Goal: Information Seeking & Learning: Check status

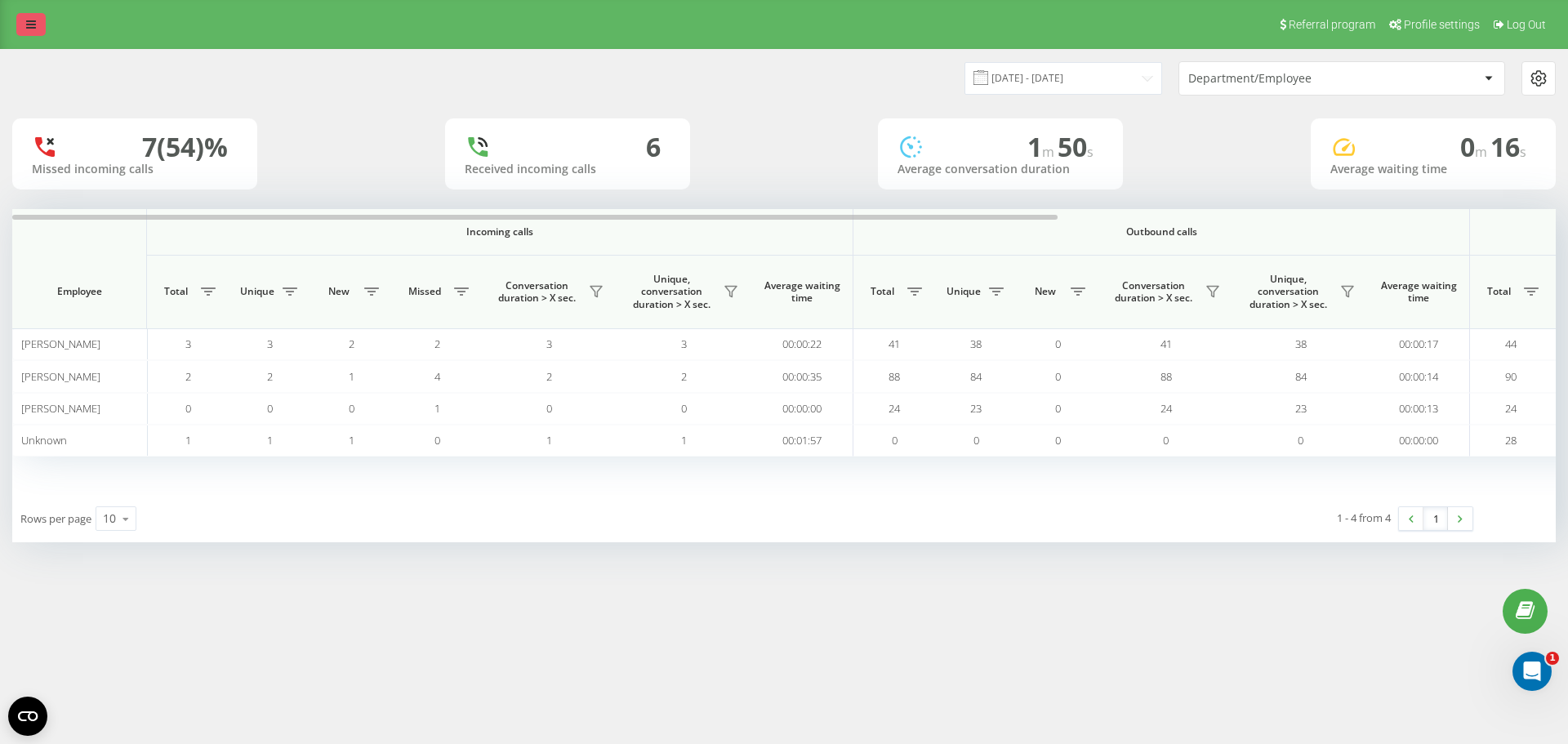
click at [20, 24] on link at bounding box center [30, 24] width 29 height 22
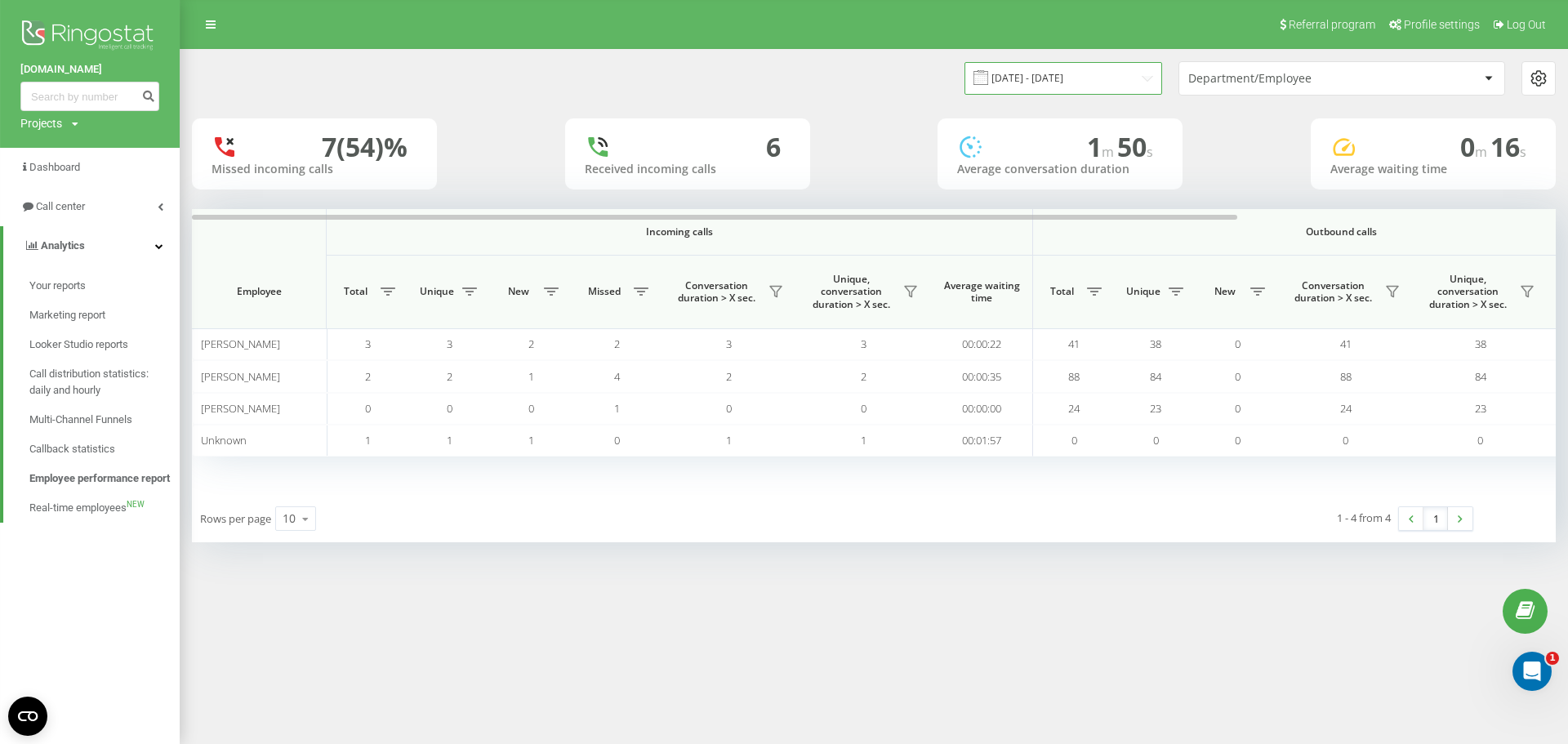
click at [1063, 93] on input "28.08.2025 - 28.08.2025" at bounding box center [1064, 77] width 198 height 32
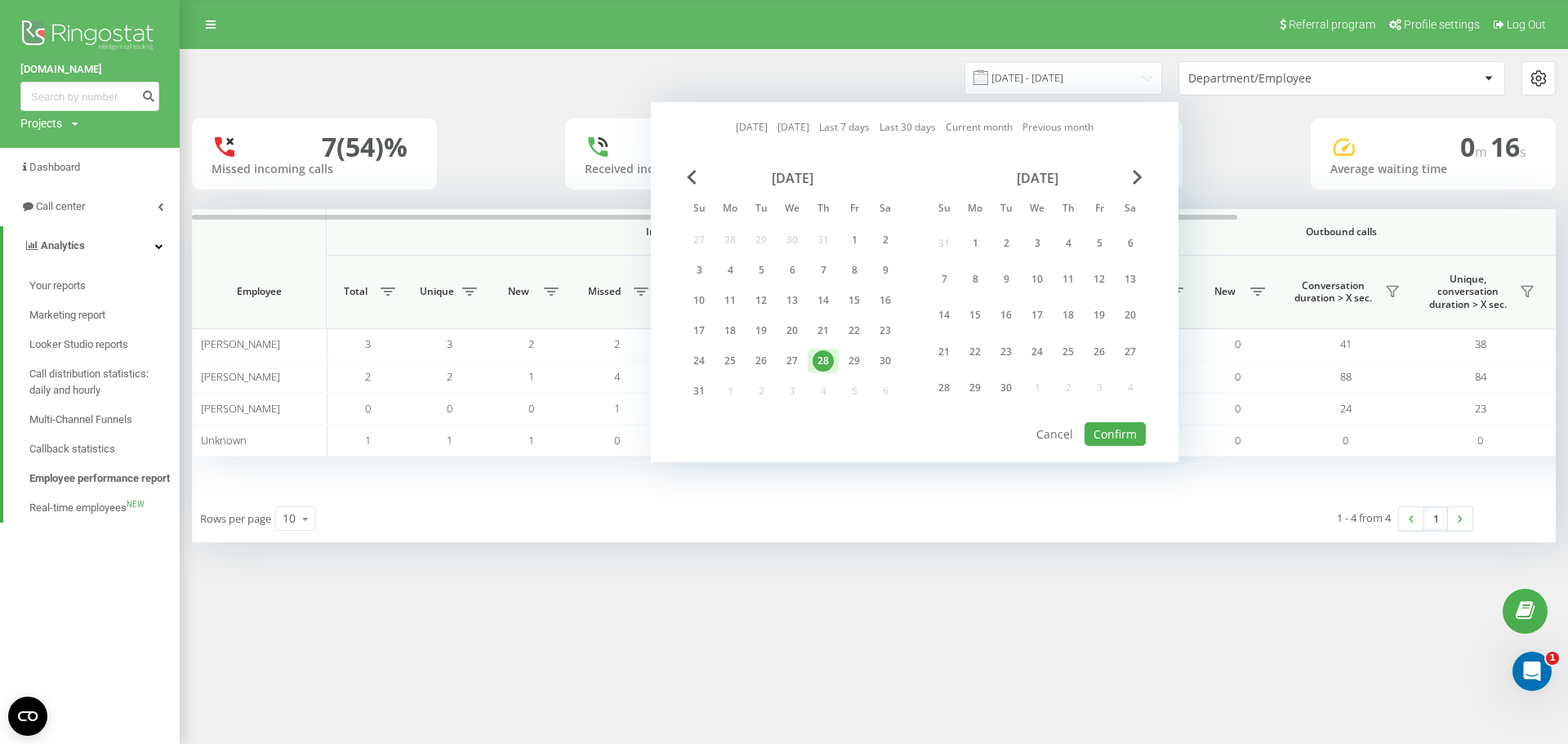
click at [751, 132] on link "Today" at bounding box center [752, 127] width 32 height 16
click at [1114, 430] on button "Confirm" at bounding box center [1115, 433] width 62 height 23
type input "22.09.2025 - 22.09.2025"
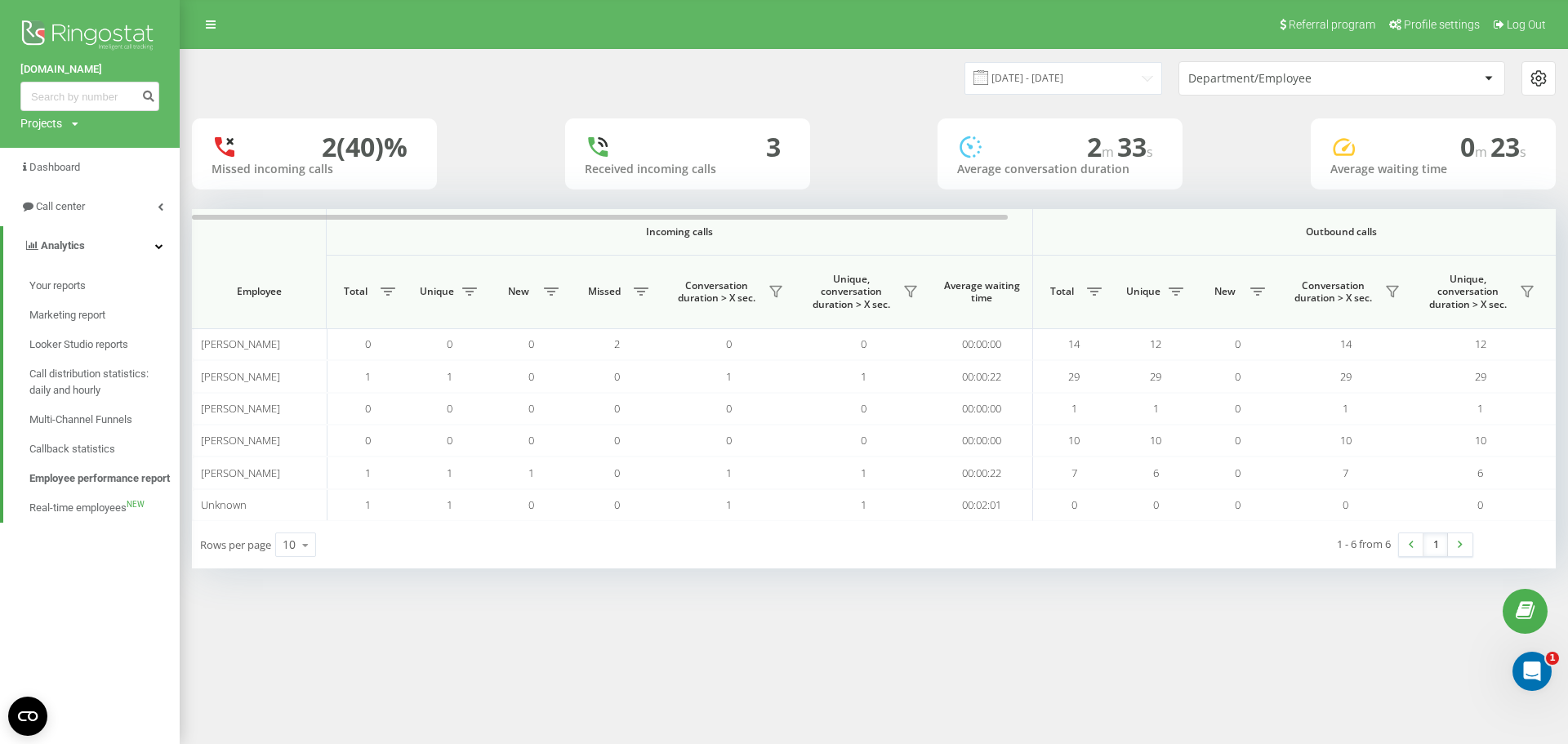
click at [345, 101] on div "22.09.2025 - 22.09.2025 Department/Employee" at bounding box center [873, 77] width 1387 height 57
click at [218, 22] on link at bounding box center [210, 24] width 29 height 22
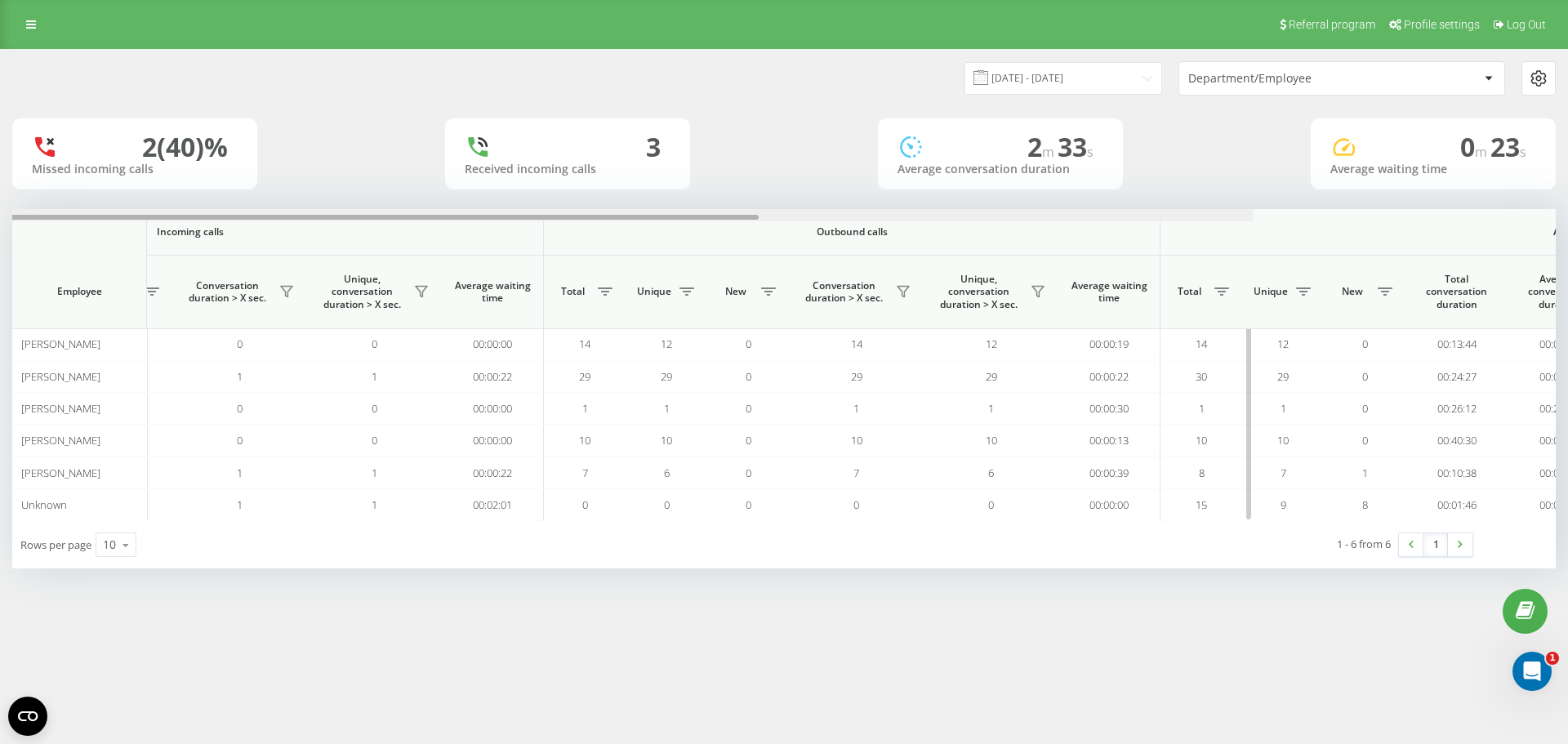
scroll to position [0, 735]
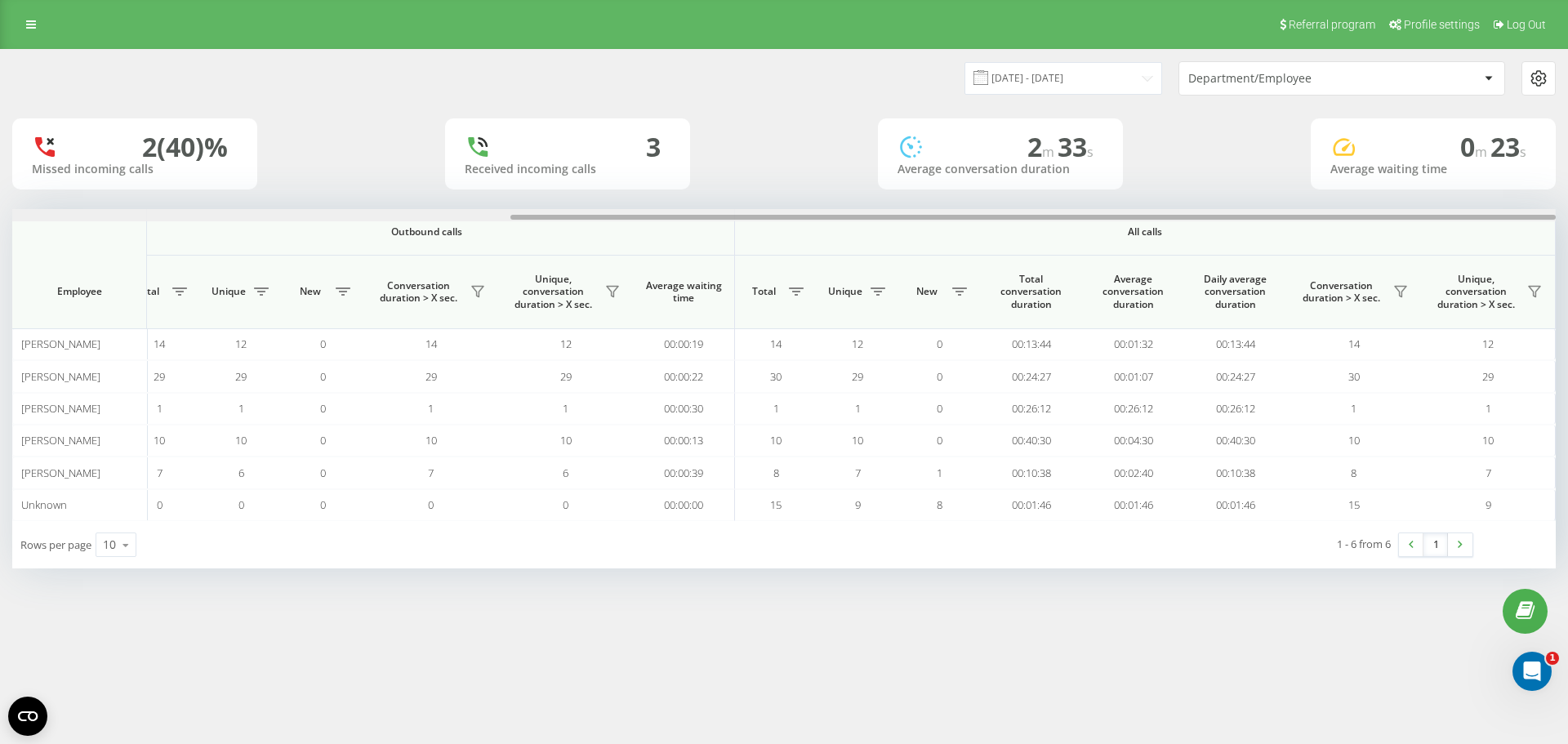
drag, startPoint x: 624, startPoint y: 217, endPoint x: 1453, endPoint y: 135, distance: 833.0
click at [1446, 135] on div "22.09.2025 - 22.09.2025 Department/Employee 2 (40)% Missed incoming calls 3 Rec…" at bounding box center [784, 308] width 1544 height 518
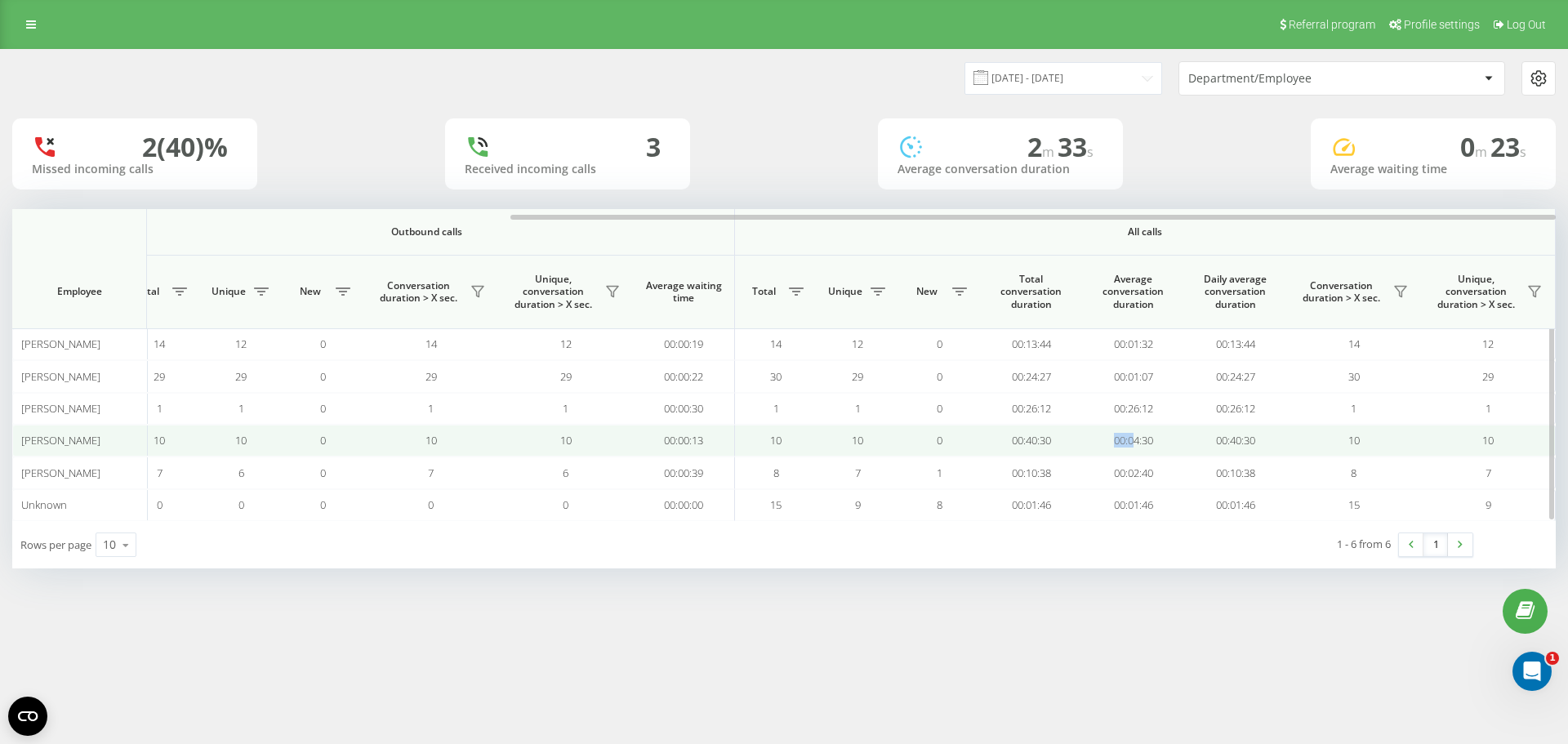
drag, startPoint x: 997, startPoint y: 434, endPoint x: 1134, endPoint y: 430, distance: 137.1
click at [1134, 430] on tr "Nicolas Fiorello 0 0 0 0 0 0 00:00:00 10 10 0 10 10 00:00:13 10 10 0 00:40:30 0…" at bounding box center [417, 441] width 2279 height 32
drag, startPoint x: 1161, startPoint y: 432, endPoint x: 1087, endPoint y: 441, distance: 74.5
click at [1087, 441] on td "00:04:30" at bounding box center [1133, 441] width 102 height 32
drag, startPoint x: 1306, startPoint y: 440, endPoint x: 1123, endPoint y: 436, distance: 183.0
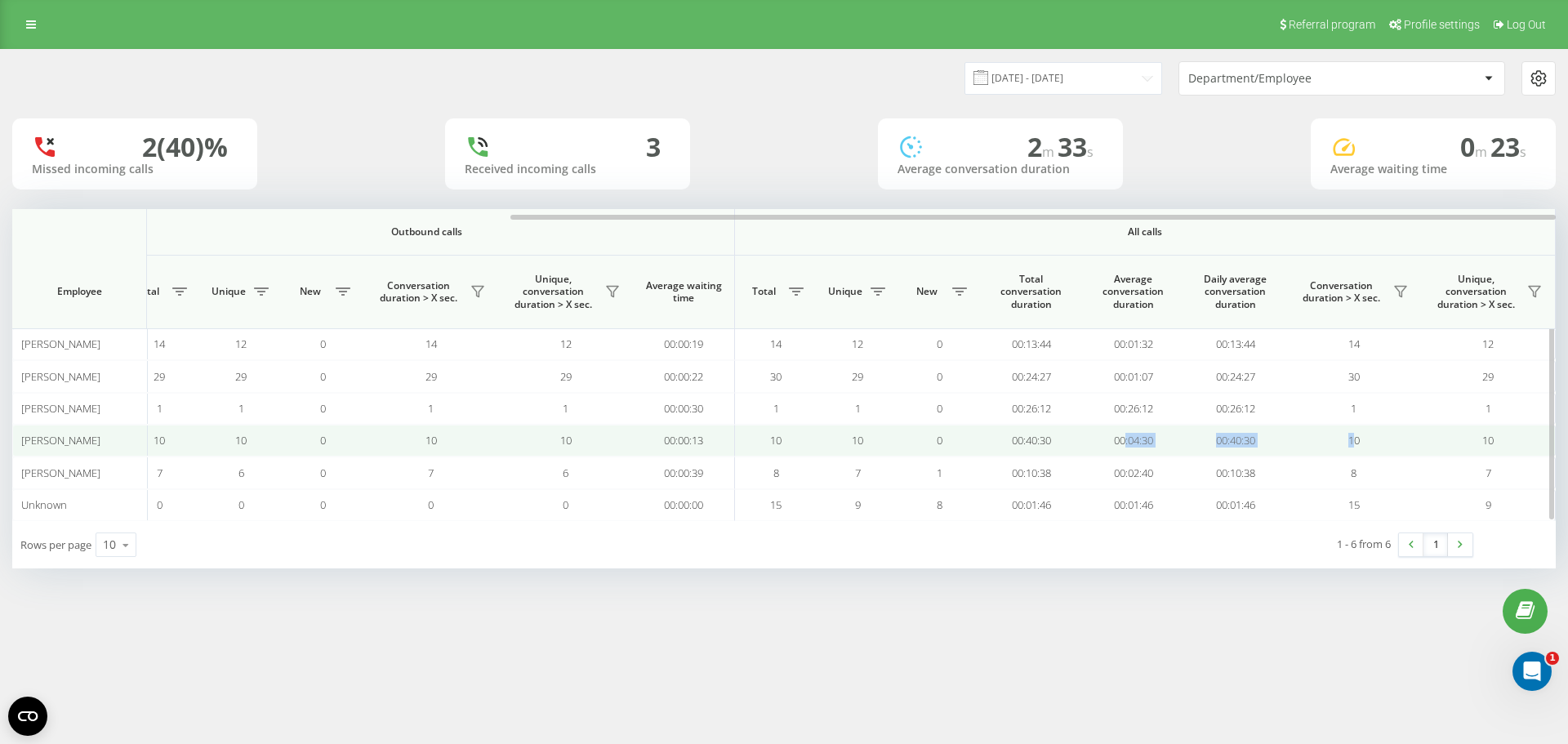
click at [1123, 436] on tr "Nicolas Fiorello 0 0 0 0 0 0 00:00:00 10 10 0 10 10 00:00:13 10 10 0 00:40:30 0…" at bounding box center [417, 441] width 2279 height 32
click at [1137, 433] on td "00:04:30" at bounding box center [1133, 441] width 102 height 32
drag, startPoint x: 1093, startPoint y: 442, endPoint x: 1012, endPoint y: 447, distance: 81.2
click at [1012, 447] on tr "Nicolas Fiorello 0 0 0 0 0 0 00:00:00 10 10 0 10 10 00:00:13 10 10 0 00:40:30 0…" at bounding box center [417, 441] width 2279 height 32
click at [999, 445] on td "00:40:30" at bounding box center [1030, 441] width 102 height 32
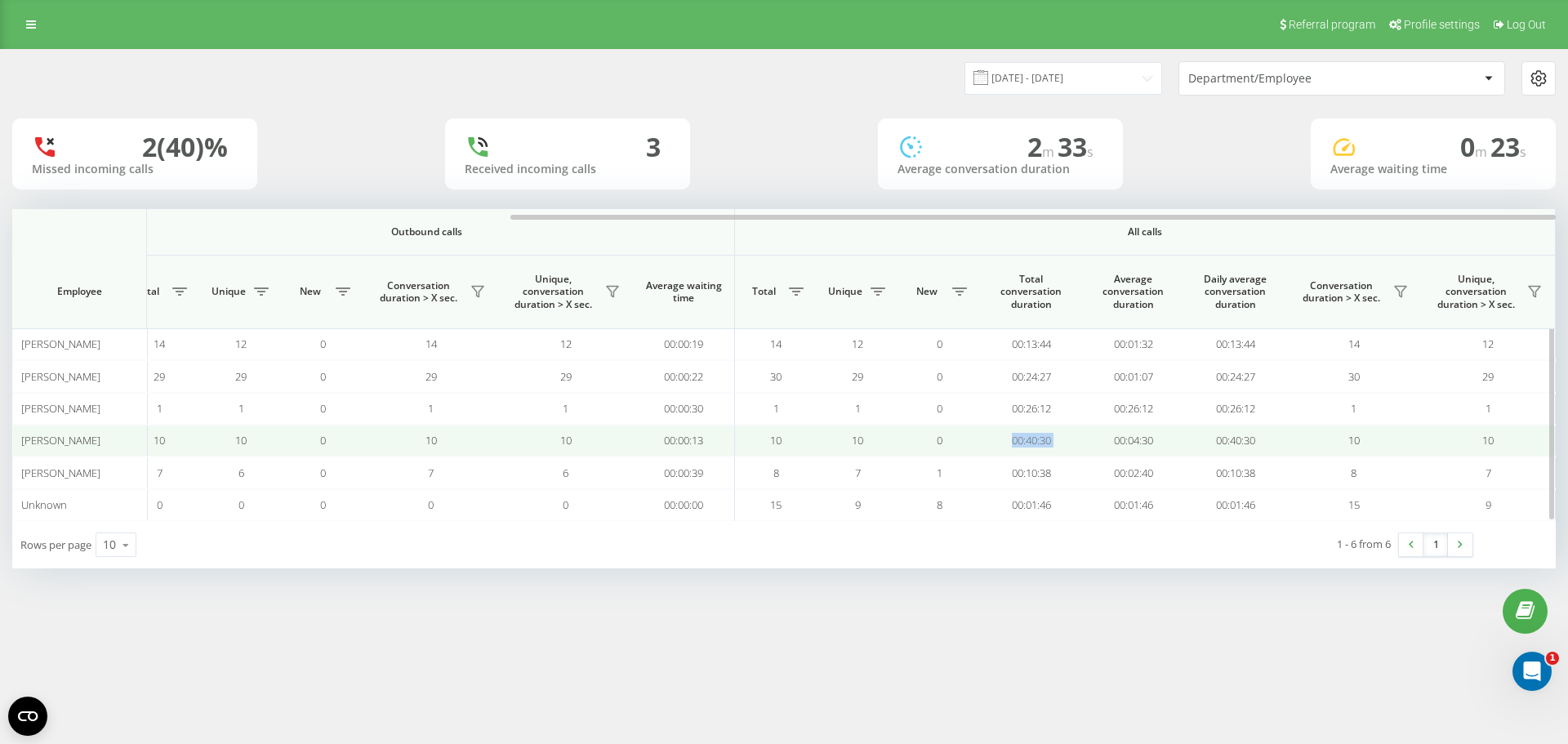
click at [1017, 432] on td "00:40:30" at bounding box center [1030, 441] width 102 height 32
drag, startPoint x: 1000, startPoint y: 439, endPoint x: 1068, endPoint y: 439, distance: 68.0
click at [1068, 439] on td "00:40:30" at bounding box center [1030, 441] width 102 height 32
click at [952, 451] on tr "Nicolas Fiorello 0 0 0 0 0 0 00:00:00 10 10 0 10 10 00:00:13 10 10 0 00:40:30 0…" at bounding box center [417, 441] width 2279 height 32
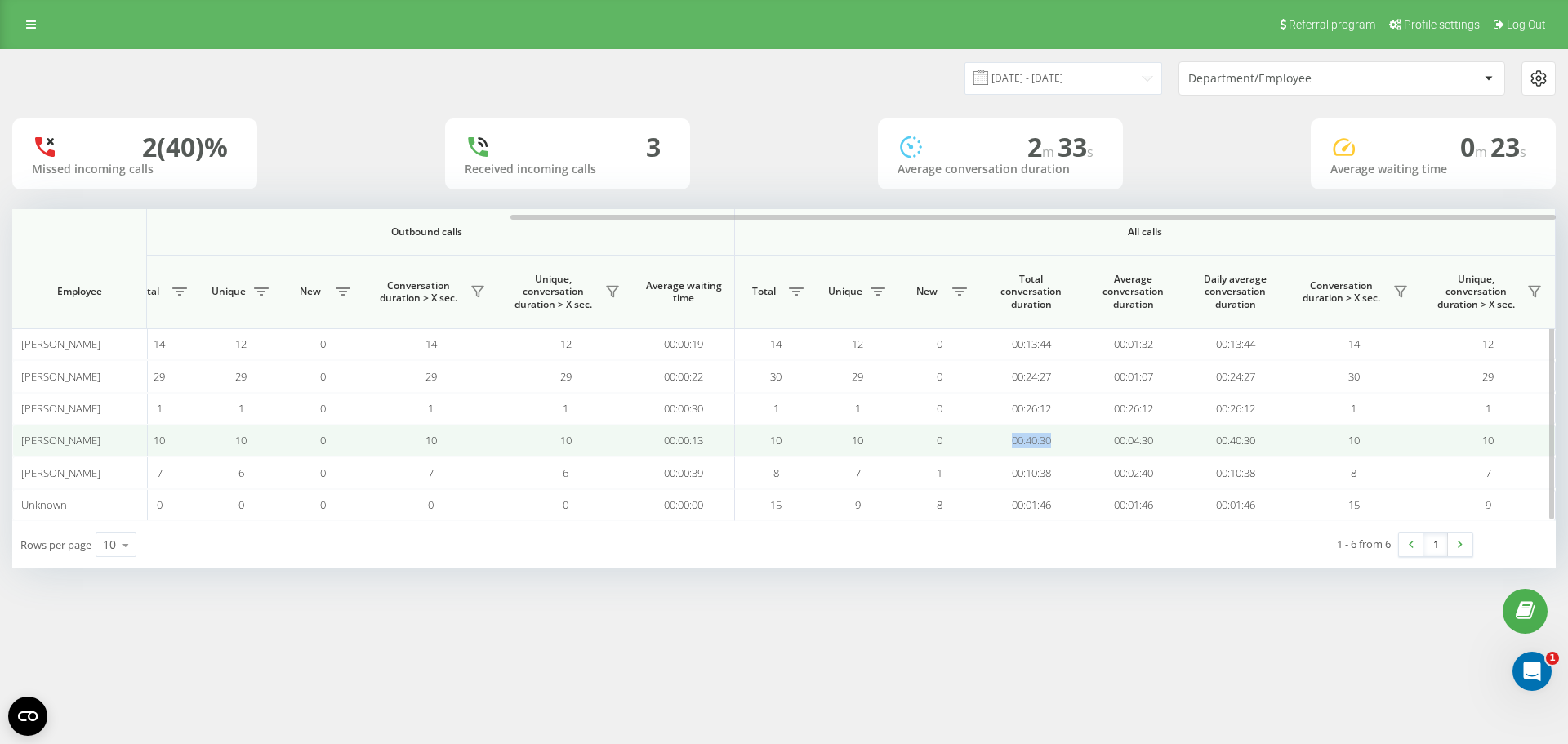
click at [979, 441] on td "0" at bounding box center [939, 441] width 81 height 32
drag, startPoint x: 1051, startPoint y: 440, endPoint x: 1075, endPoint y: 440, distance: 24.0
click at [1075, 440] on td "00:40:30" at bounding box center [1030, 441] width 102 height 32
click at [1056, 435] on td "00:40:30" at bounding box center [1030, 441] width 102 height 32
click at [1061, 438] on td "00:40:30" at bounding box center [1030, 441] width 102 height 32
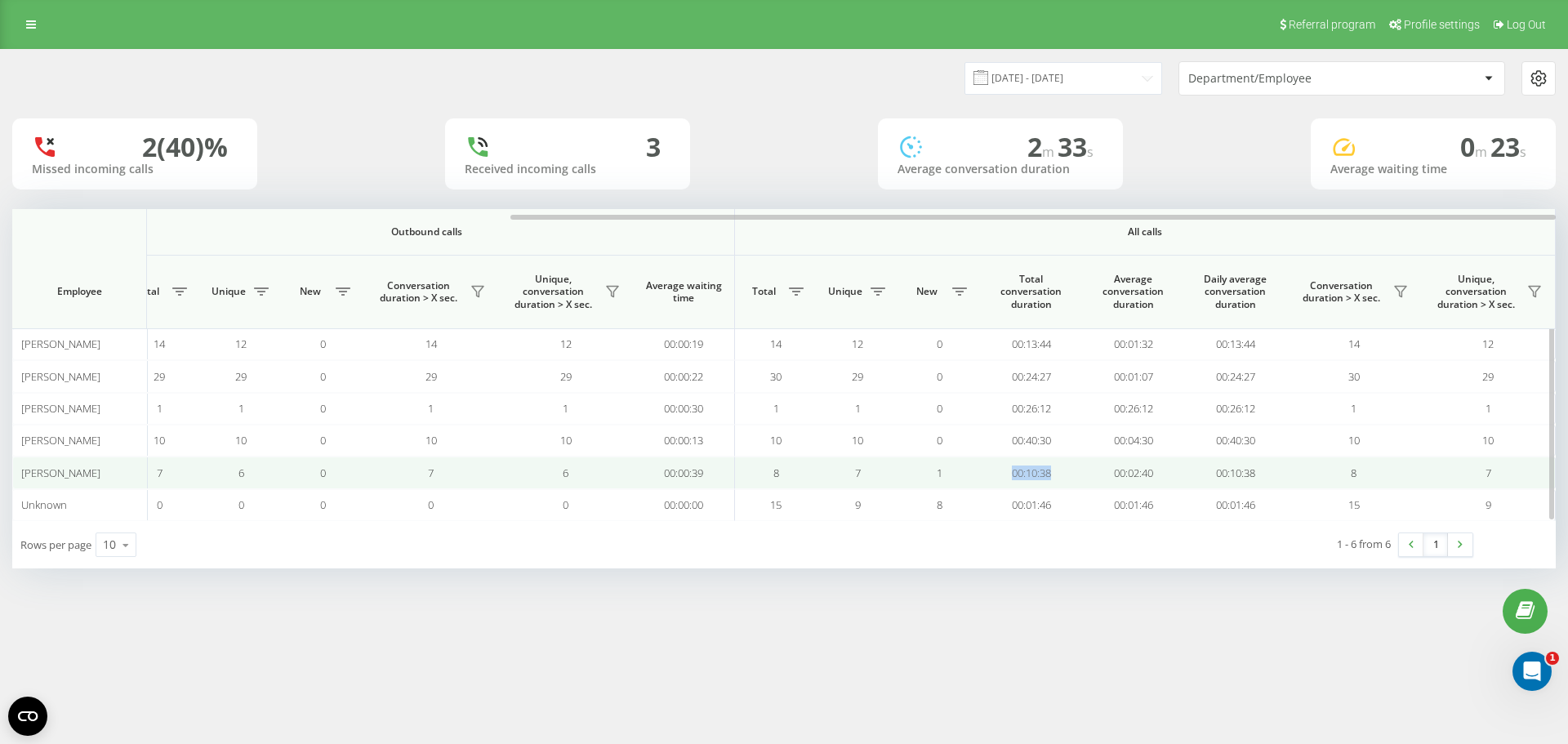
drag, startPoint x: 984, startPoint y: 476, endPoint x: 965, endPoint y: 478, distance: 19.1
click at [965, 478] on tr "Piotr Bąba 1 1 1 0 1 1 00:00:22 7 6 0 7 6 00:00:39 8 7 1 00:10:38 00:02:40 00:1…" at bounding box center [417, 472] width 2279 height 32
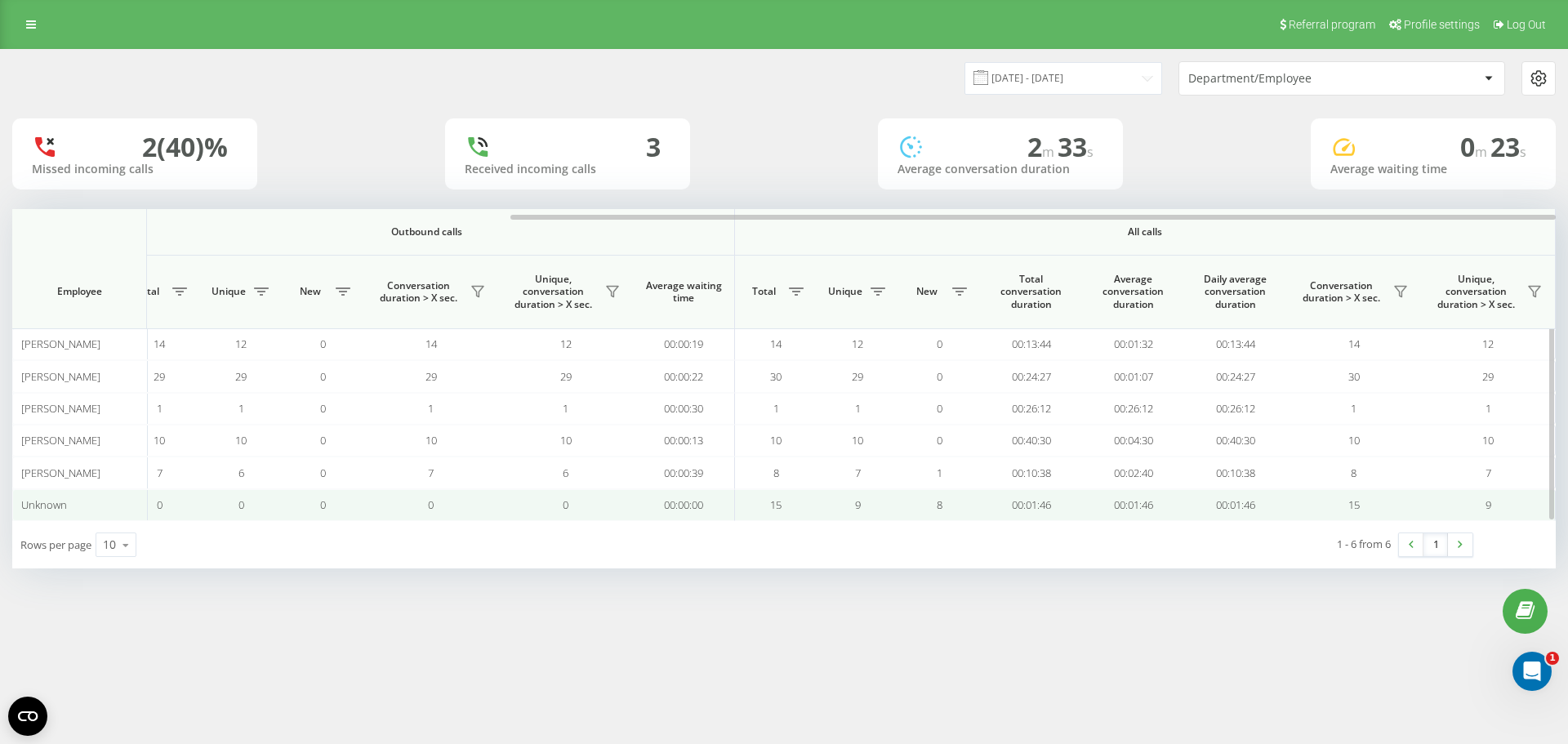
drag, startPoint x: 1079, startPoint y: 507, endPoint x: 1115, endPoint y: 496, distance: 37.6
click at [1115, 496] on tr "Unknown 1 1 0 0 1 1 00:02:01 0 0 0 0 0 00:00:00 15 9 8 00:01:46 00:01:46 00:01:…" at bounding box center [417, 505] width 2279 height 32
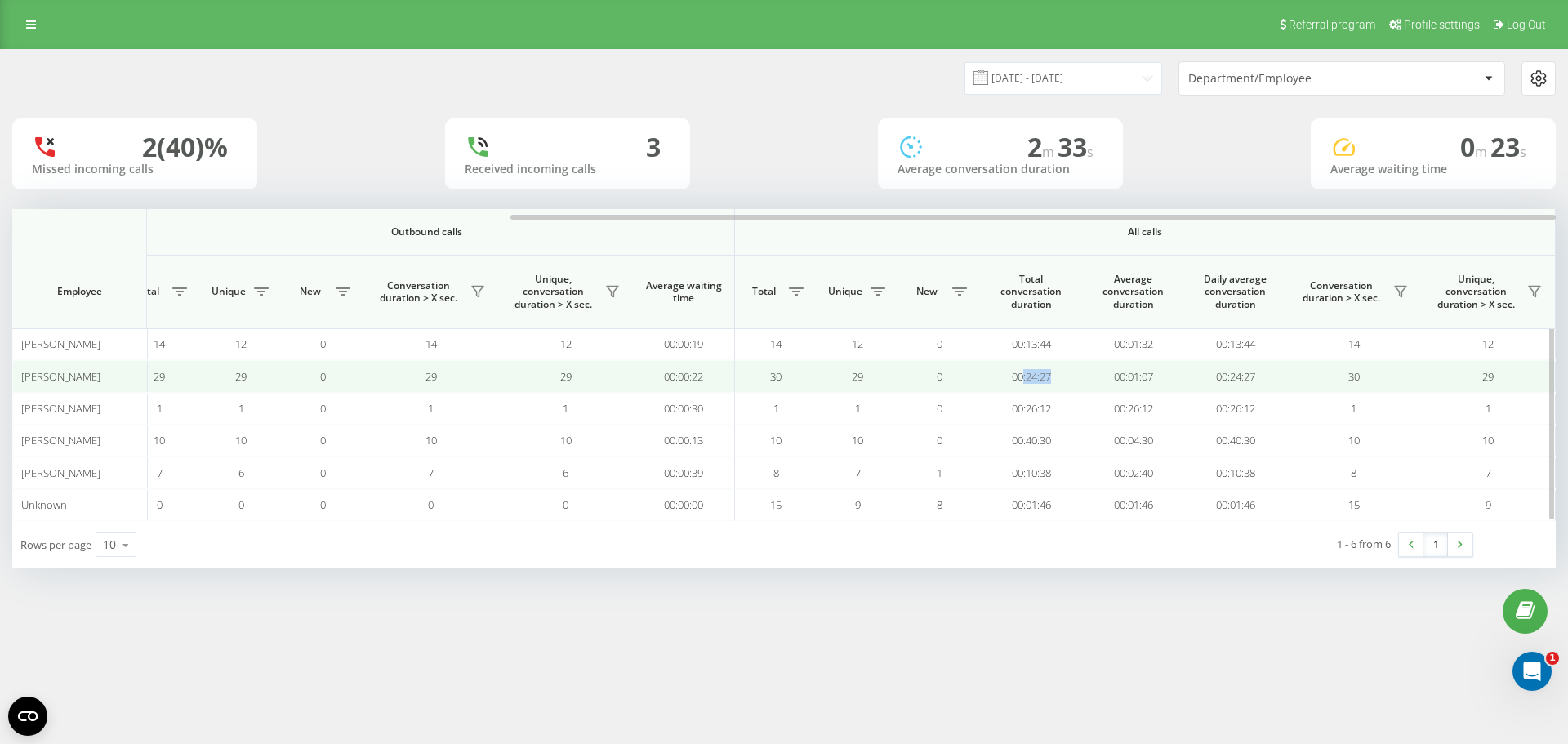
drag, startPoint x: 1067, startPoint y: 385, endPoint x: 1023, endPoint y: 384, distance: 44.0
click at [1023, 384] on td "00:24:27" at bounding box center [1030, 376] width 102 height 32
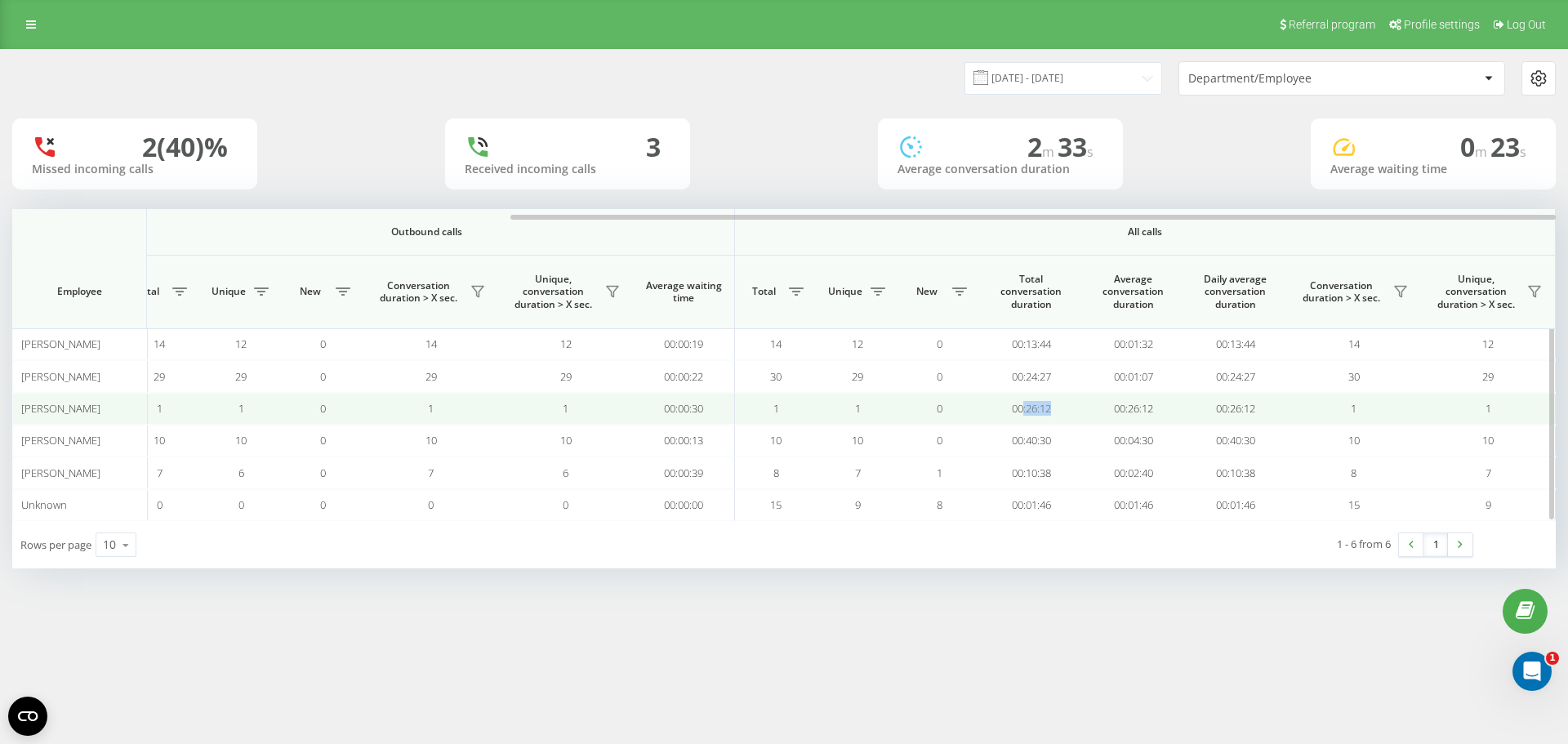
drag, startPoint x: 1060, startPoint y: 414, endPoint x: 1021, endPoint y: 414, distance: 39.0
click at [1021, 414] on td "00:26:12" at bounding box center [1030, 409] width 102 height 32
click at [1005, 418] on td "00:26:12" at bounding box center [1030, 409] width 102 height 32
drag, startPoint x: 979, startPoint y: 410, endPoint x: 1058, endPoint y: 406, distance: 79.1
click at [1058, 406] on tr "Filip Sadowski 0 0 0 0 0 0 00:00:00 1 1 0 1 1 00:00:30 1 1 0 00:26:12 00:26:12 …" at bounding box center [417, 409] width 2279 height 32
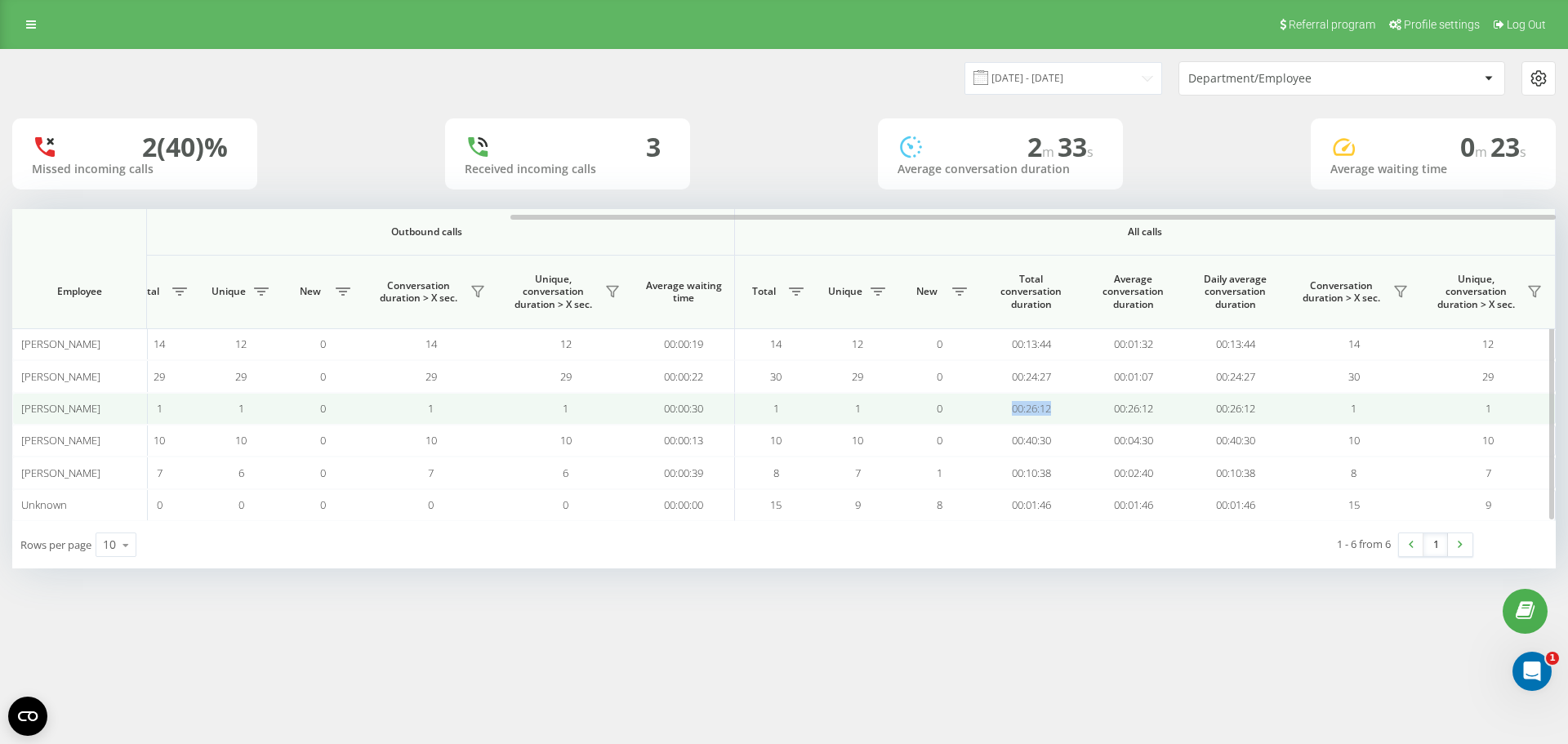
click at [1058, 406] on td "00:26:12" at bounding box center [1030, 409] width 102 height 32
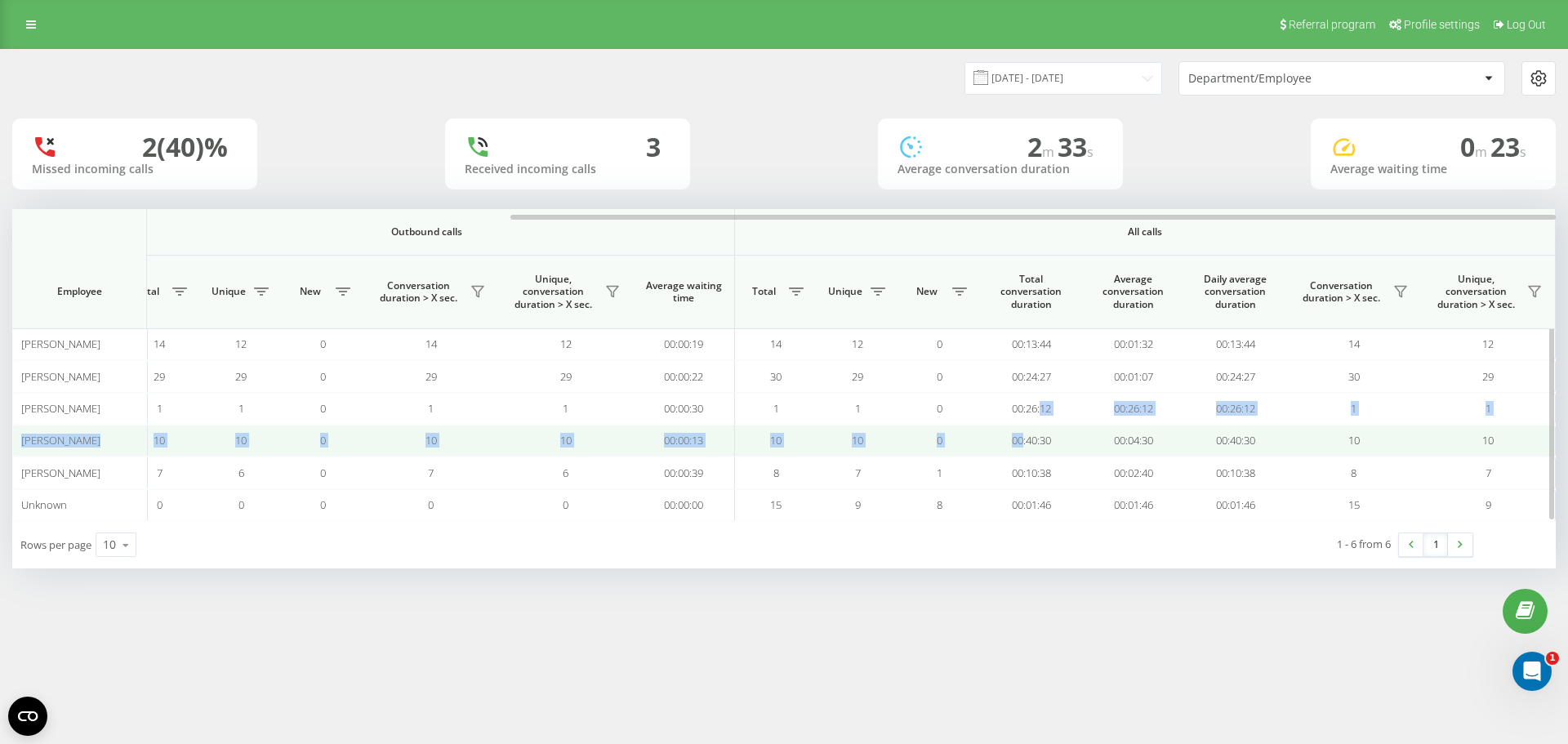
drag, startPoint x: 1058, startPoint y: 406, endPoint x: 996, endPoint y: 426, distance: 65.1
click at [996, 426] on tbody "Adam Sadowski 0 0 0 2 0 0 00:00:00 14 12 0 14 12 00:00:19 14 12 0 00:13:44 00:0…" at bounding box center [417, 425] width 2279 height 192
click at [1037, 435] on td "00:40:30" at bounding box center [1030, 441] width 102 height 32
drag, startPoint x: 1059, startPoint y: 432, endPoint x: 1012, endPoint y: 436, distance: 47.2
click at [1012, 436] on td "00:40:30" at bounding box center [1030, 441] width 102 height 32
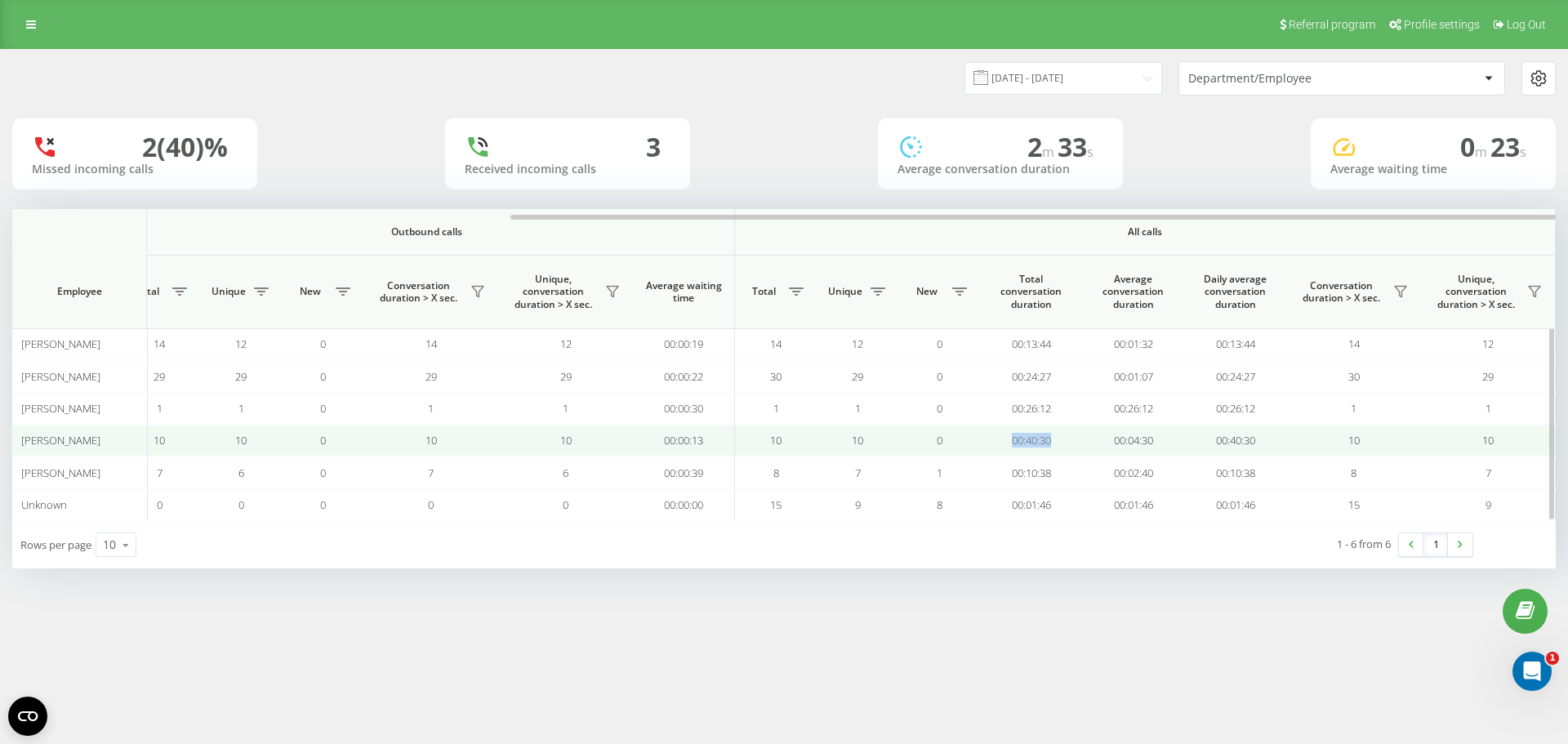
click at [997, 444] on td "00:40:30" at bounding box center [1030, 441] width 102 height 32
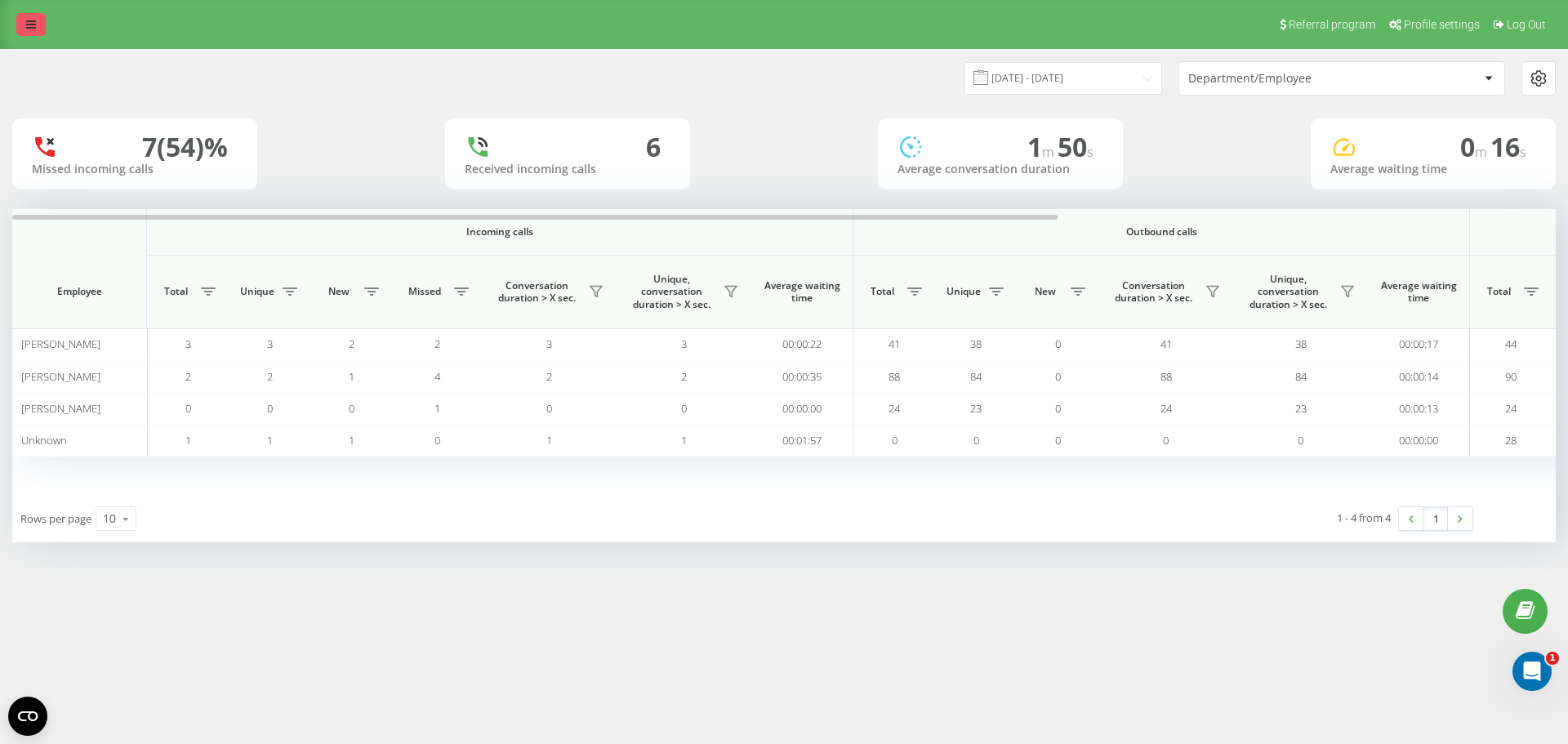
click at [35, 20] on link at bounding box center [30, 24] width 29 height 22
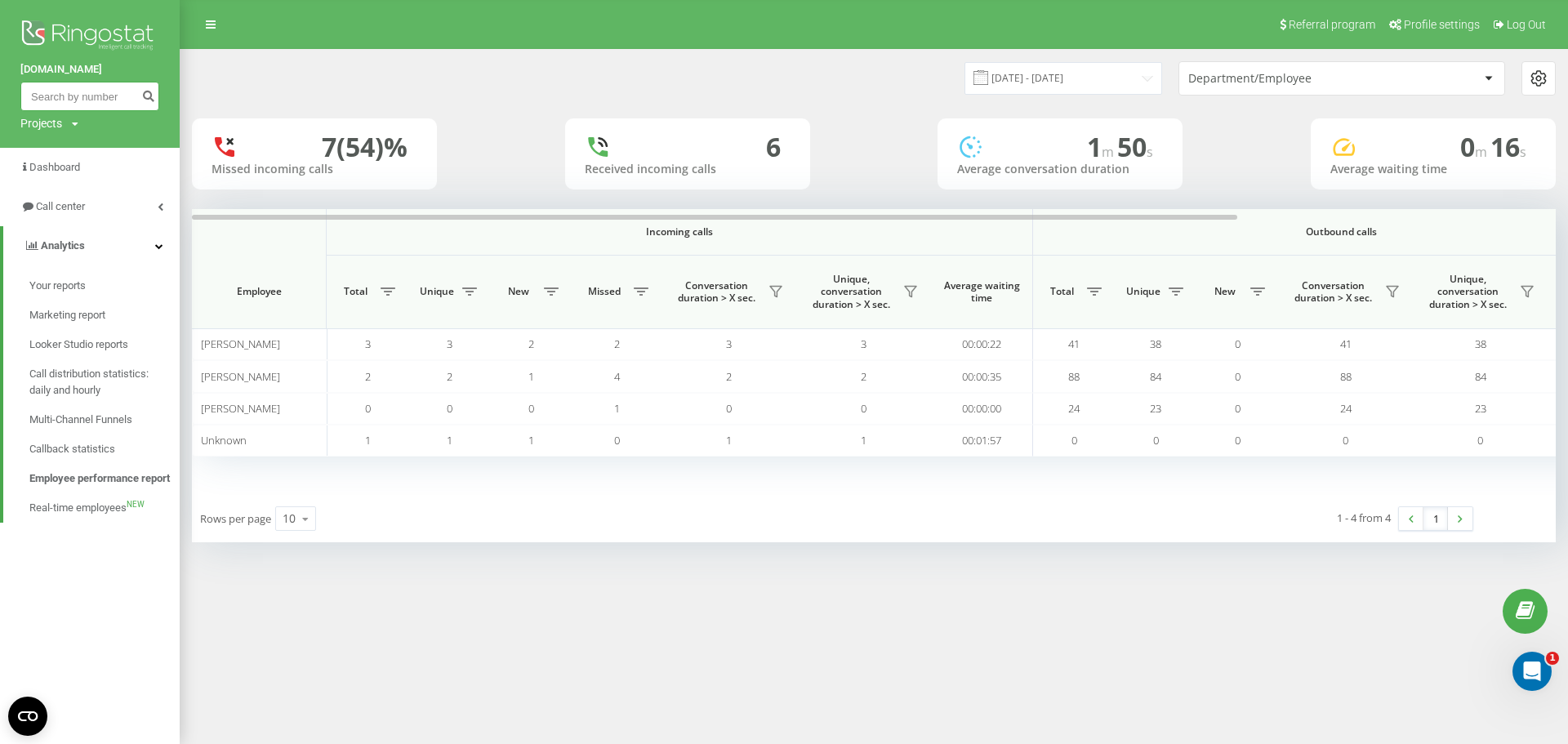
click at [107, 88] on input at bounding box center [90, 95] width 139 height 29
paste input "514000333"
type input "514000333"
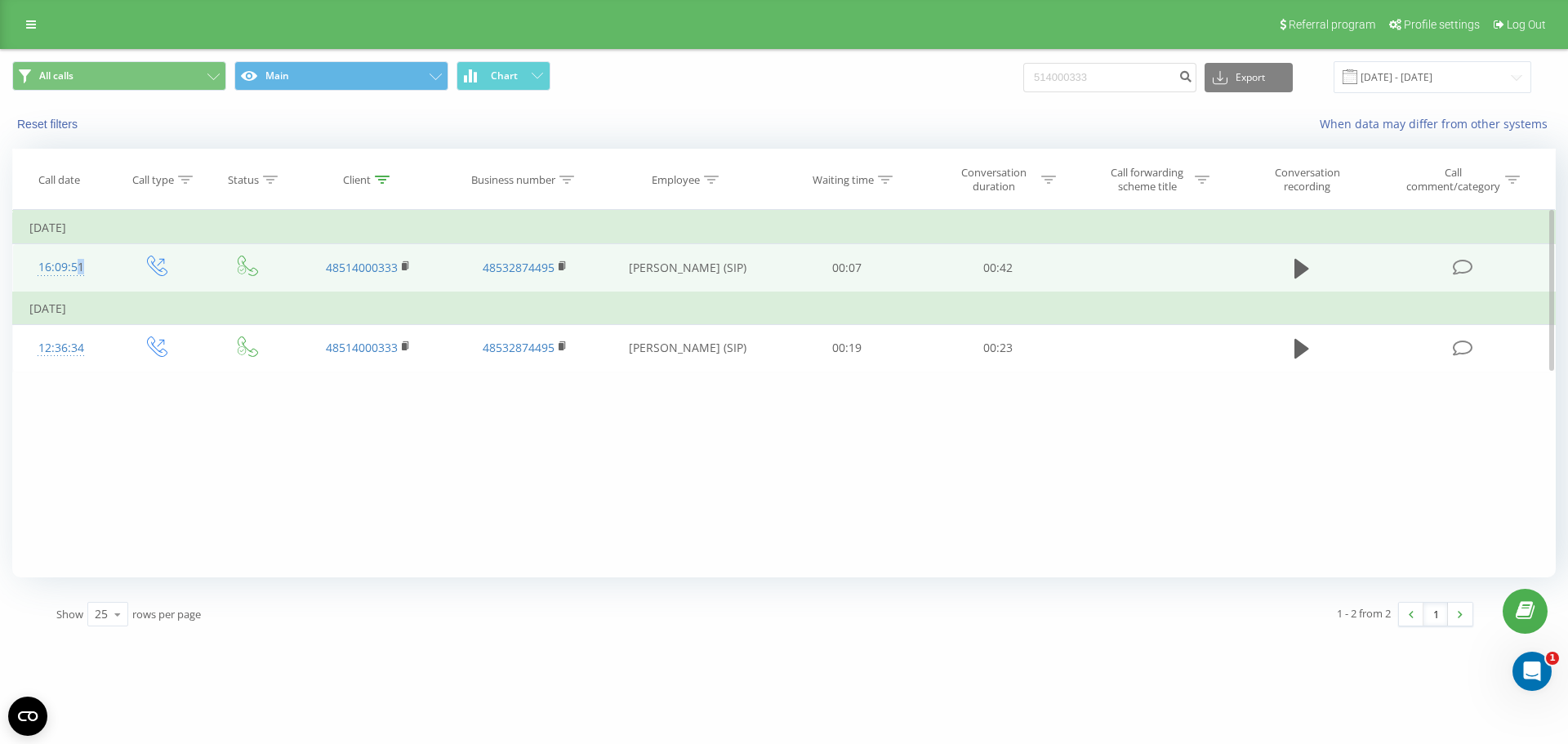
drag, startPoint x: 48, startPoint y: 251, endPoint x: 178, endPoint y: 279, distance: 133.0
click at [178, 279] on tr "16:09:51 48514000333 48532874495 Piotr Bąba (SIP) 00:07 00:42" at bounding box center [784, 268] width 1543 height 49
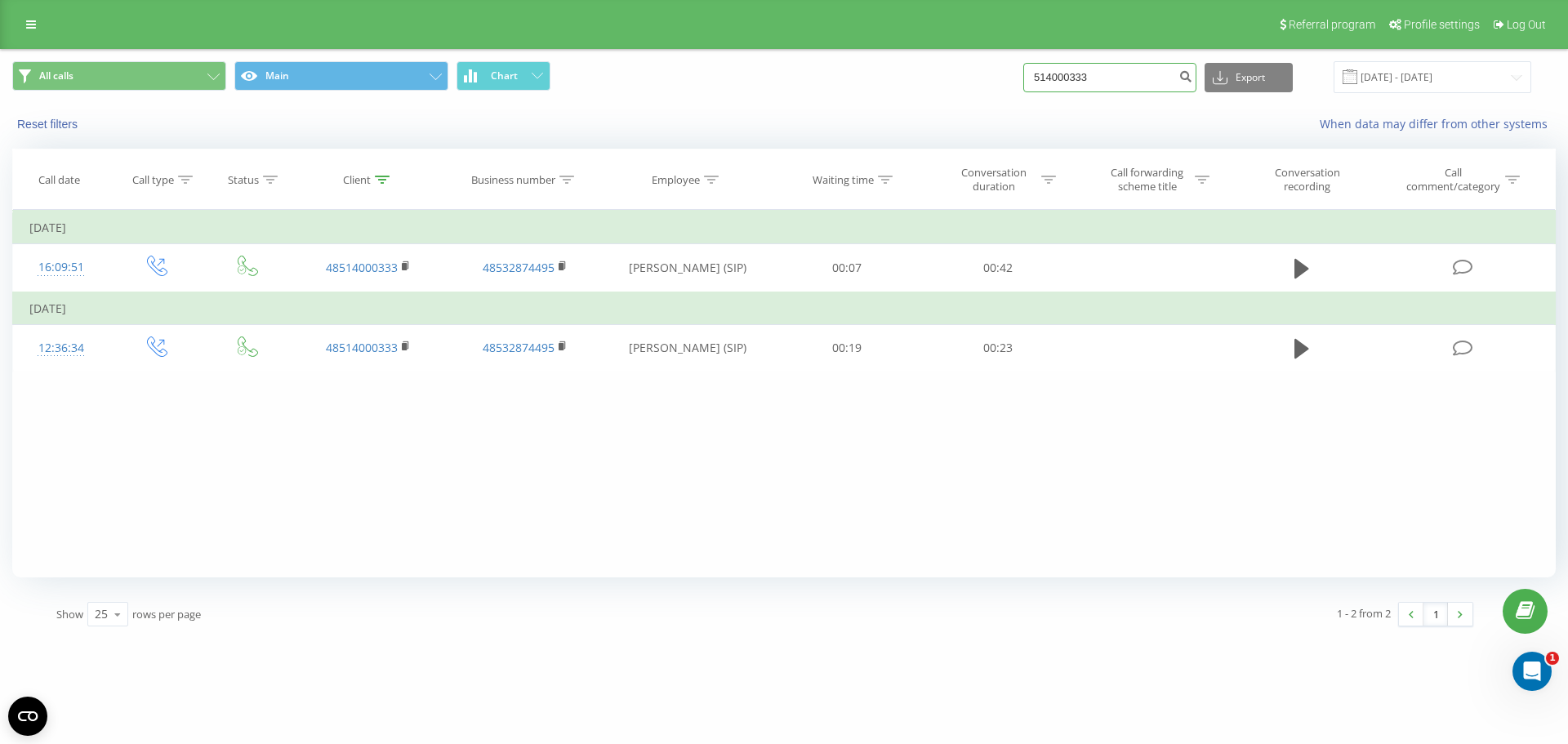
click at [1115, 68] on input "514000333" at bounding box center [1109, 77] width 173 height 29
type input "514000444"
click at [1153, 80] on input "514000444" at bounding box center [1109, 77] width 173 height 29
click at [1101, 67] on input "514000444" at bounding box center [1109, 77] width 173 height 29
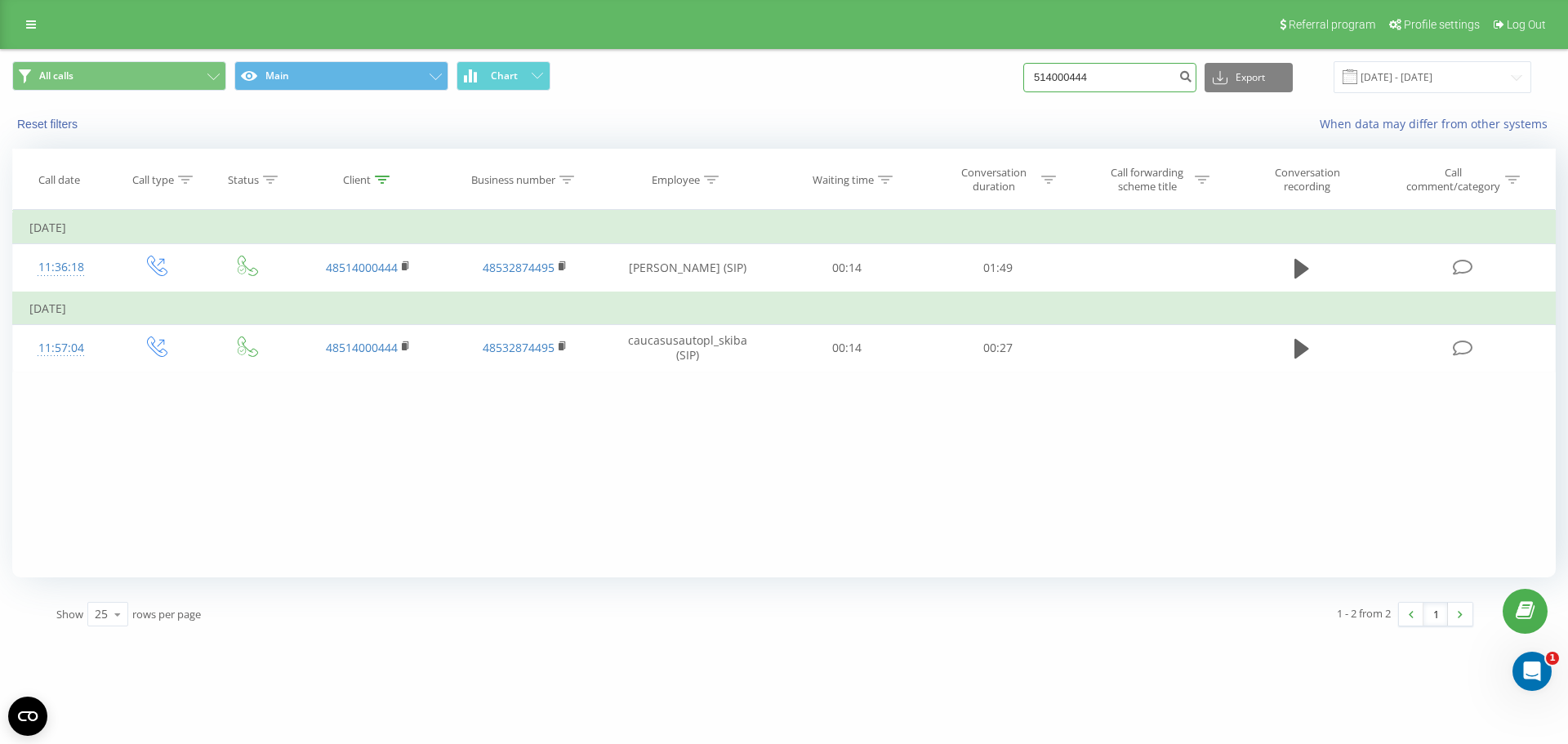
paste input "35876876"
type input "535876876"
